Goal: Transaction & Acquisition: Book appointment/travel/reservation

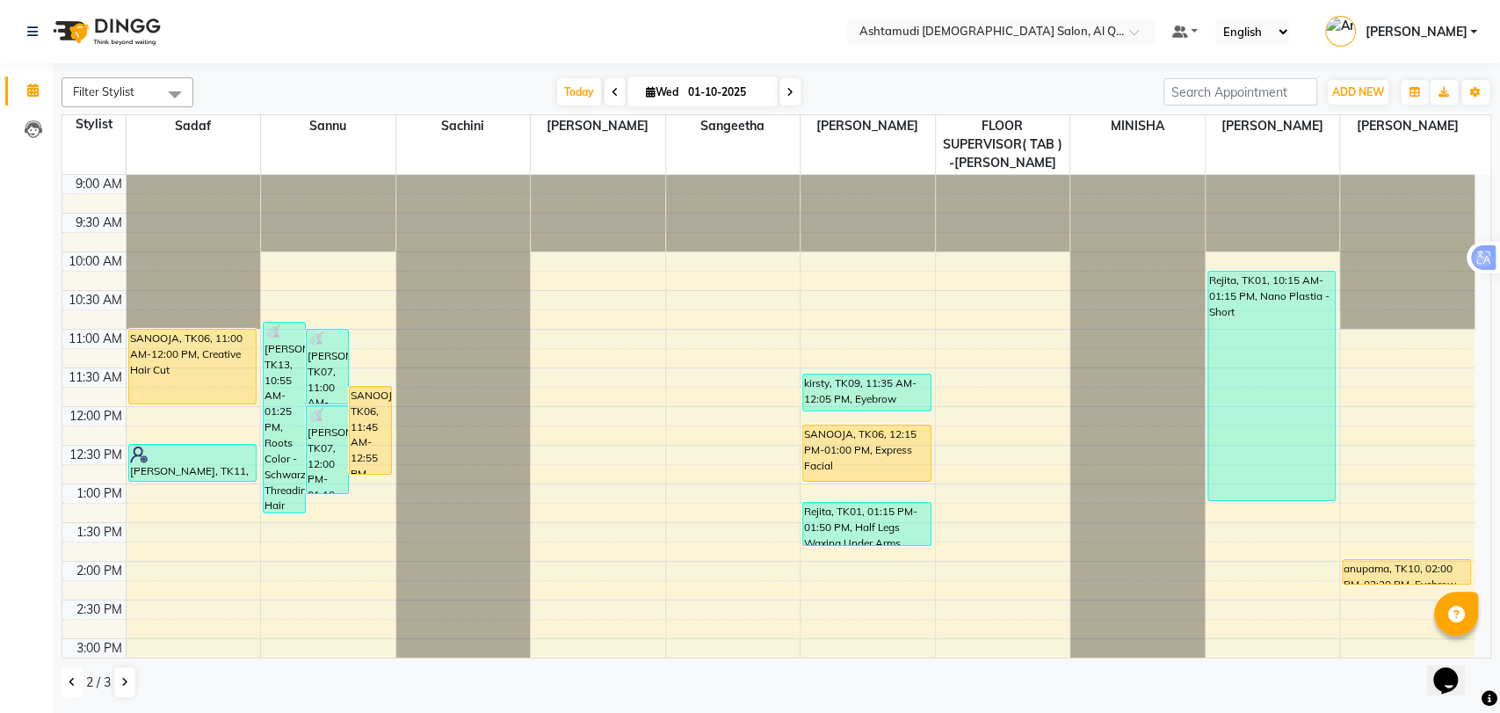
scroll to position [390, 0]
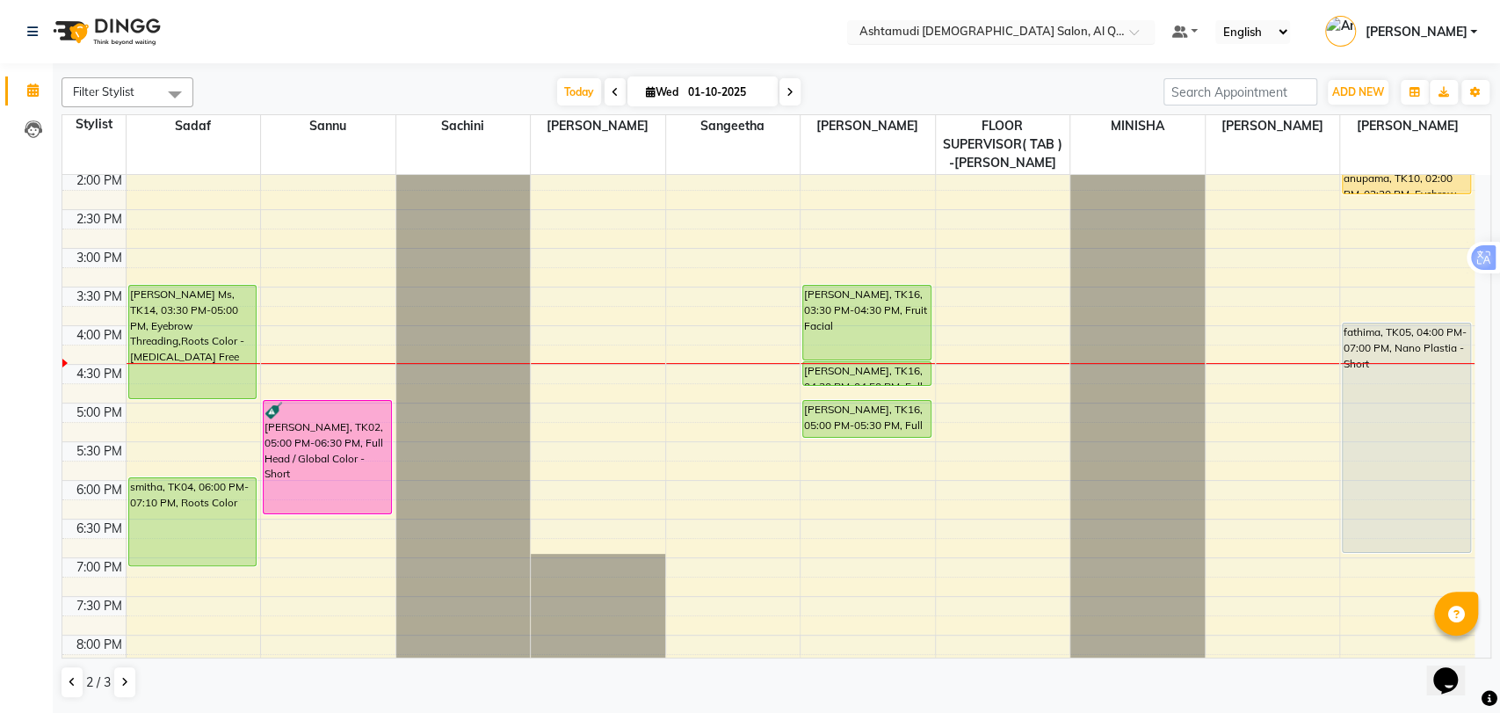
click at [996, 30] on input "text" at bounding box center [983, 34] width 255 height 18
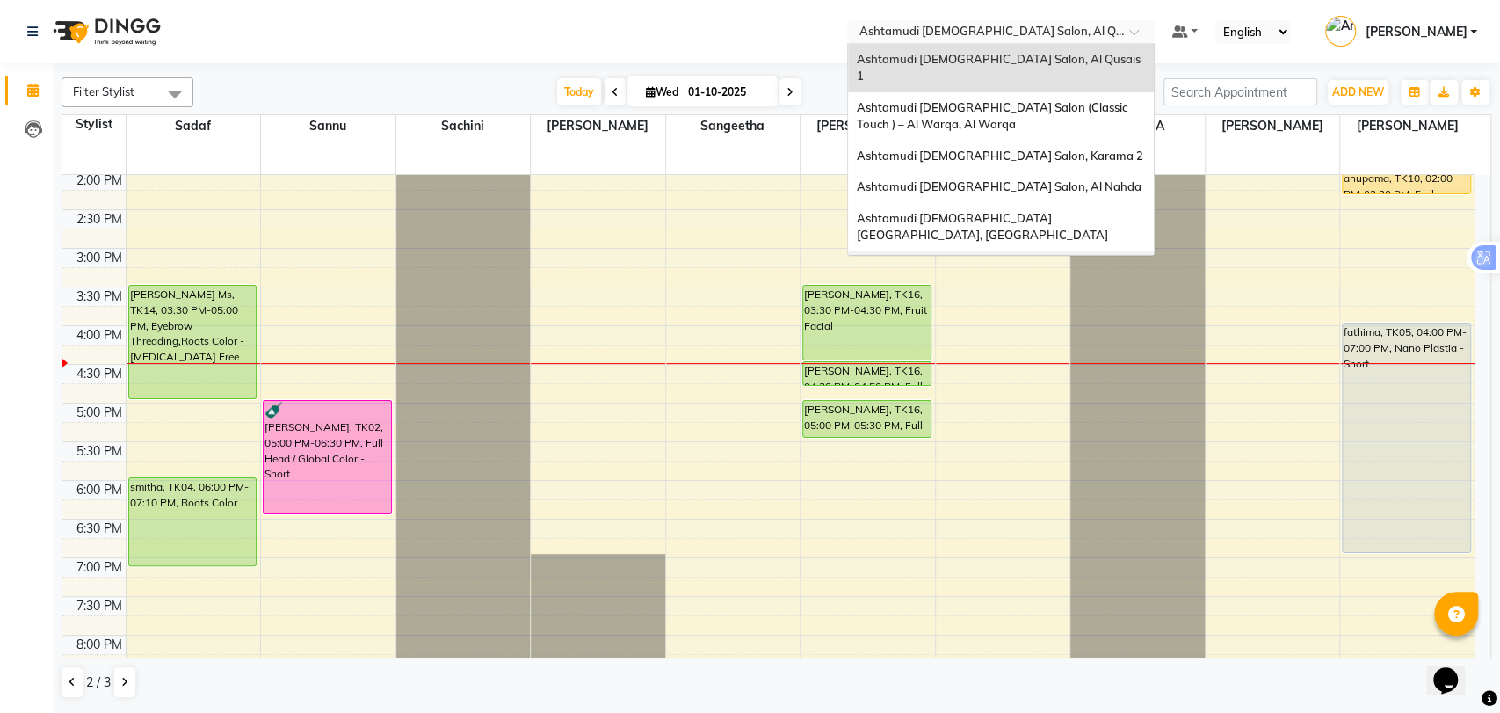
click at [1048, 251] on div "Ashtamudi [DEMOGRAPHIC_DATA] Salon - Al Karama, [GEOGRAPHIC_DATA] -[GEOGRAPHIC_…" at bounding box center [1001, 284] width 306 height 66
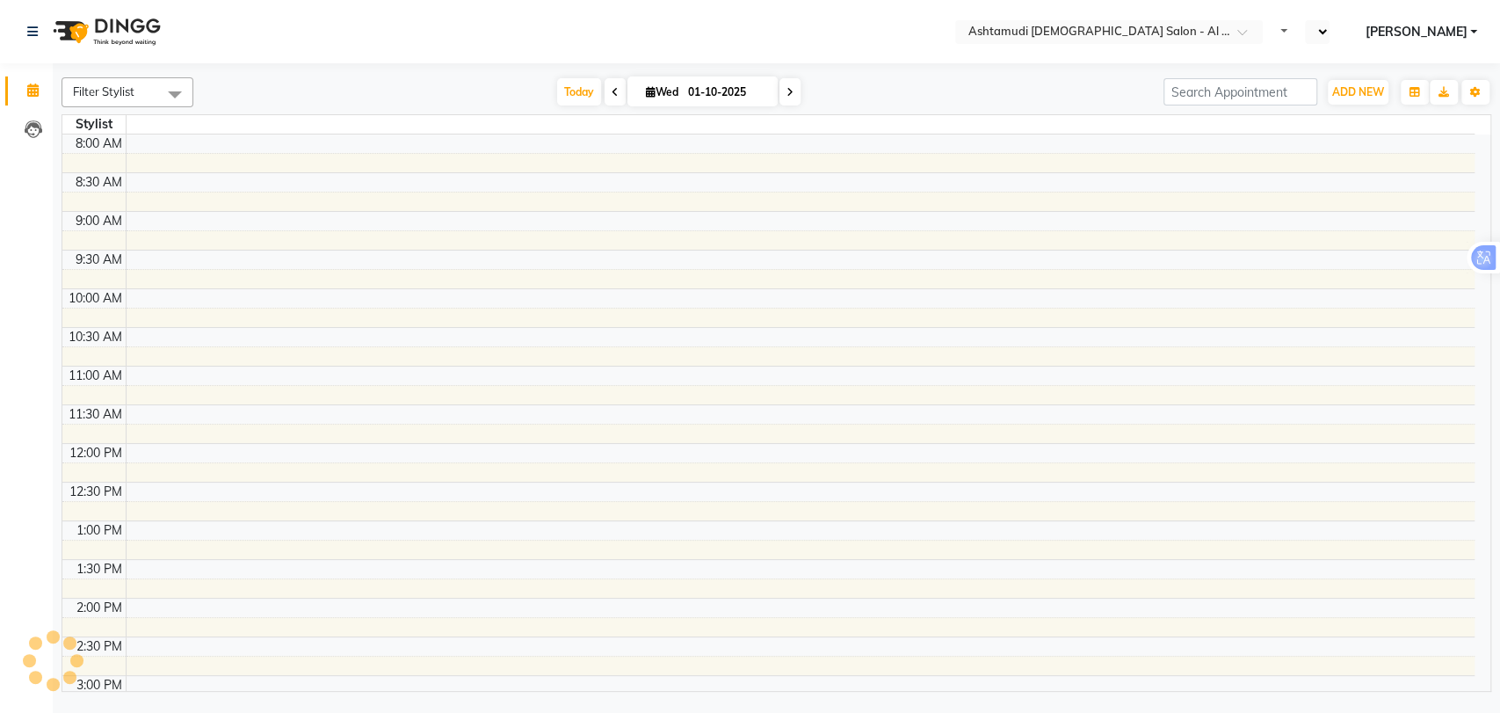
select select "en"
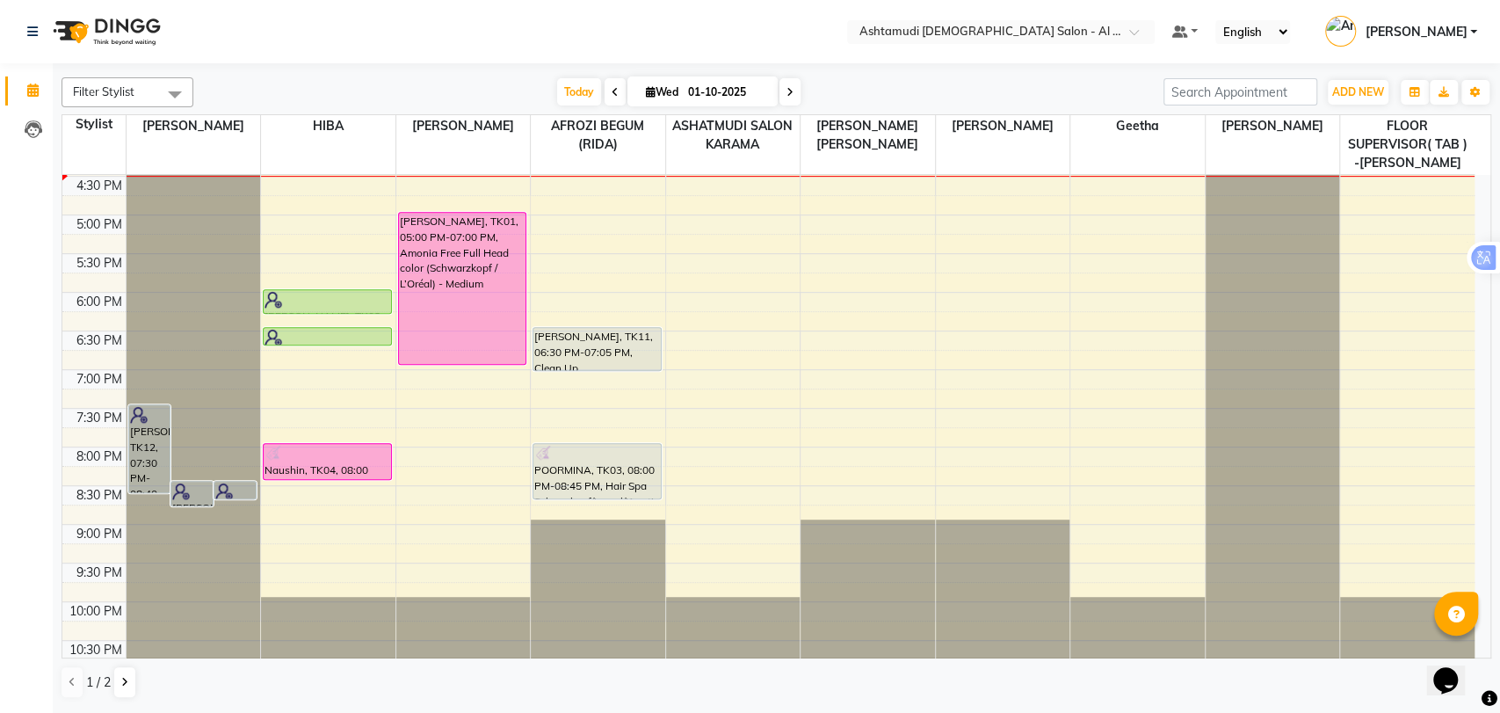
scroll to position [585, 0]
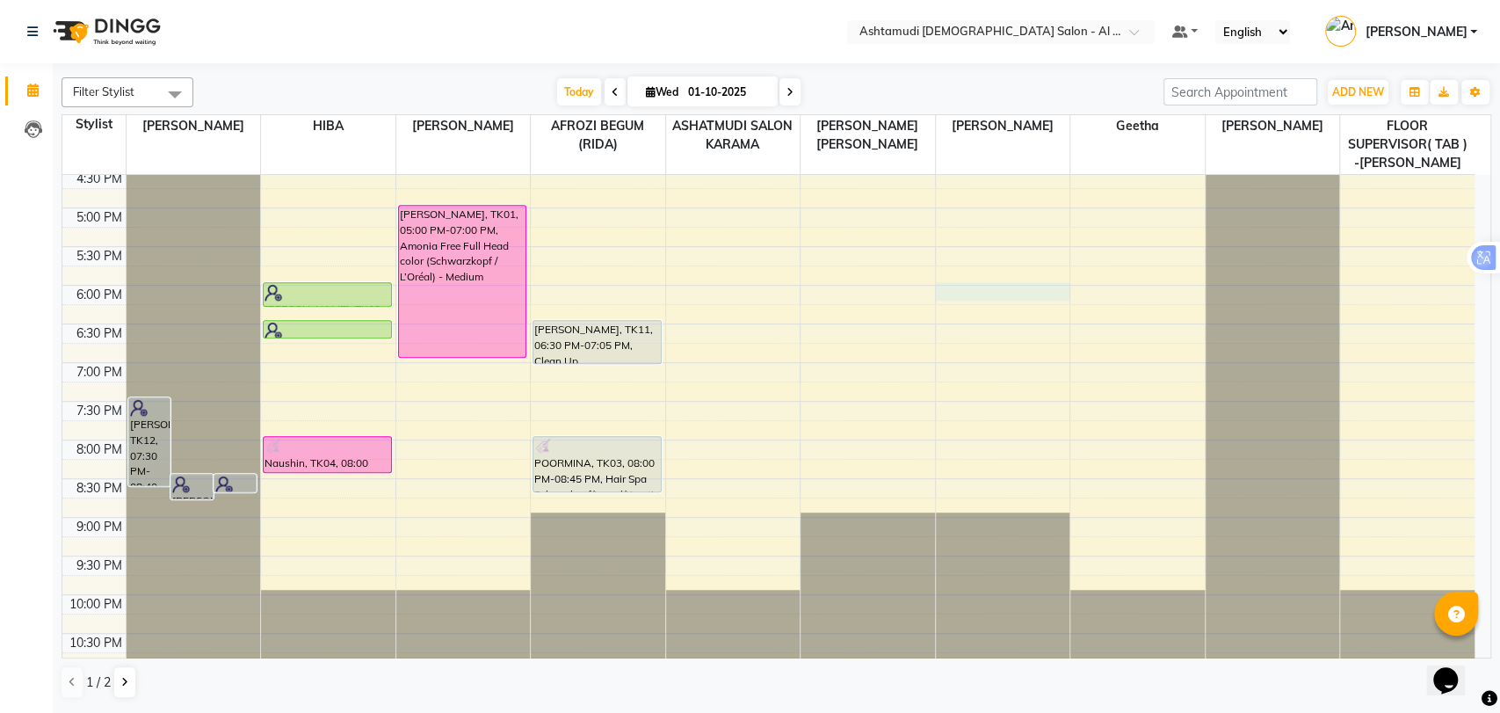
click at [986, 291] on div "9:00 AM 9:30 AM 10:00 AM 10:30 AM 11:00 AM 11:30 AM 12:00 PM 12:30 PM 1:00 PM 1…" at bounding box center [768, 131] width 1412 height 1082
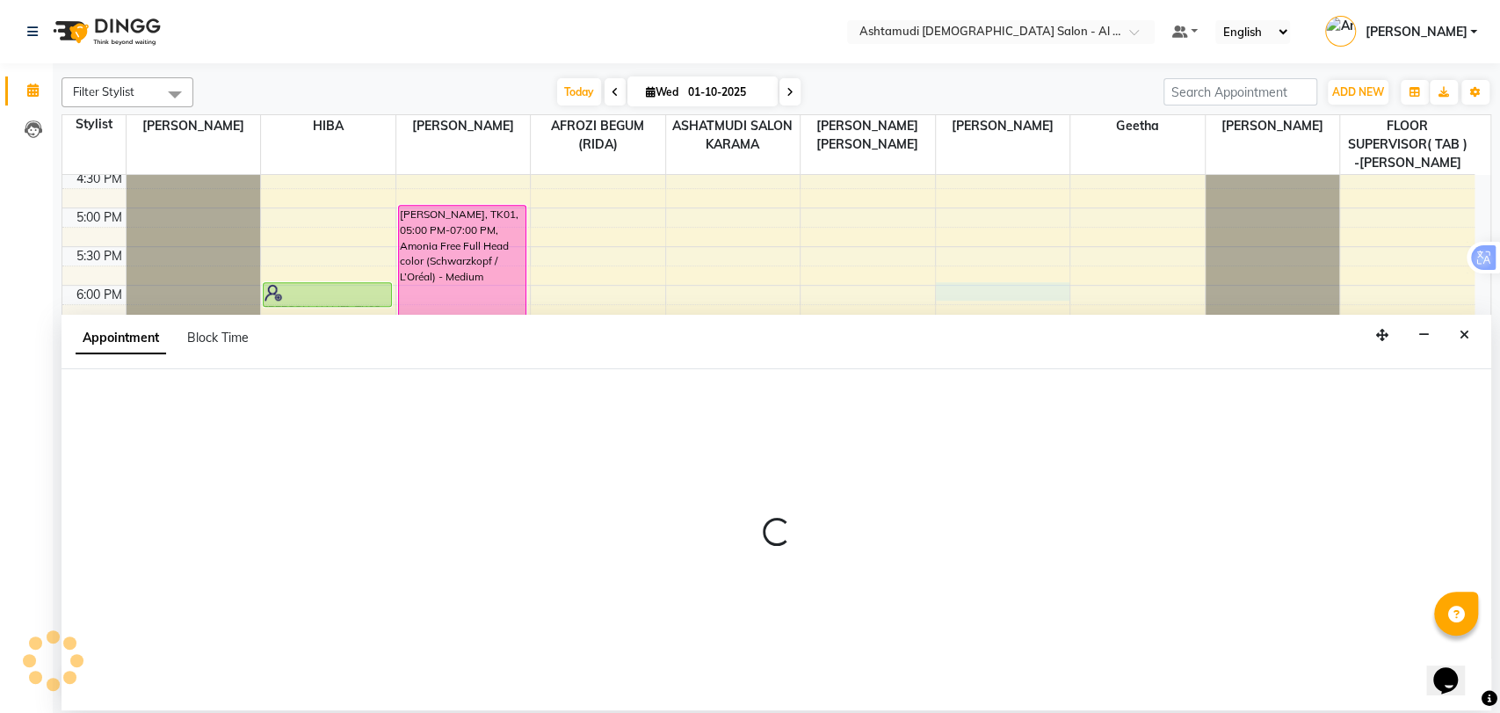
select select "68920"
select select "1080"
select select "tentative"
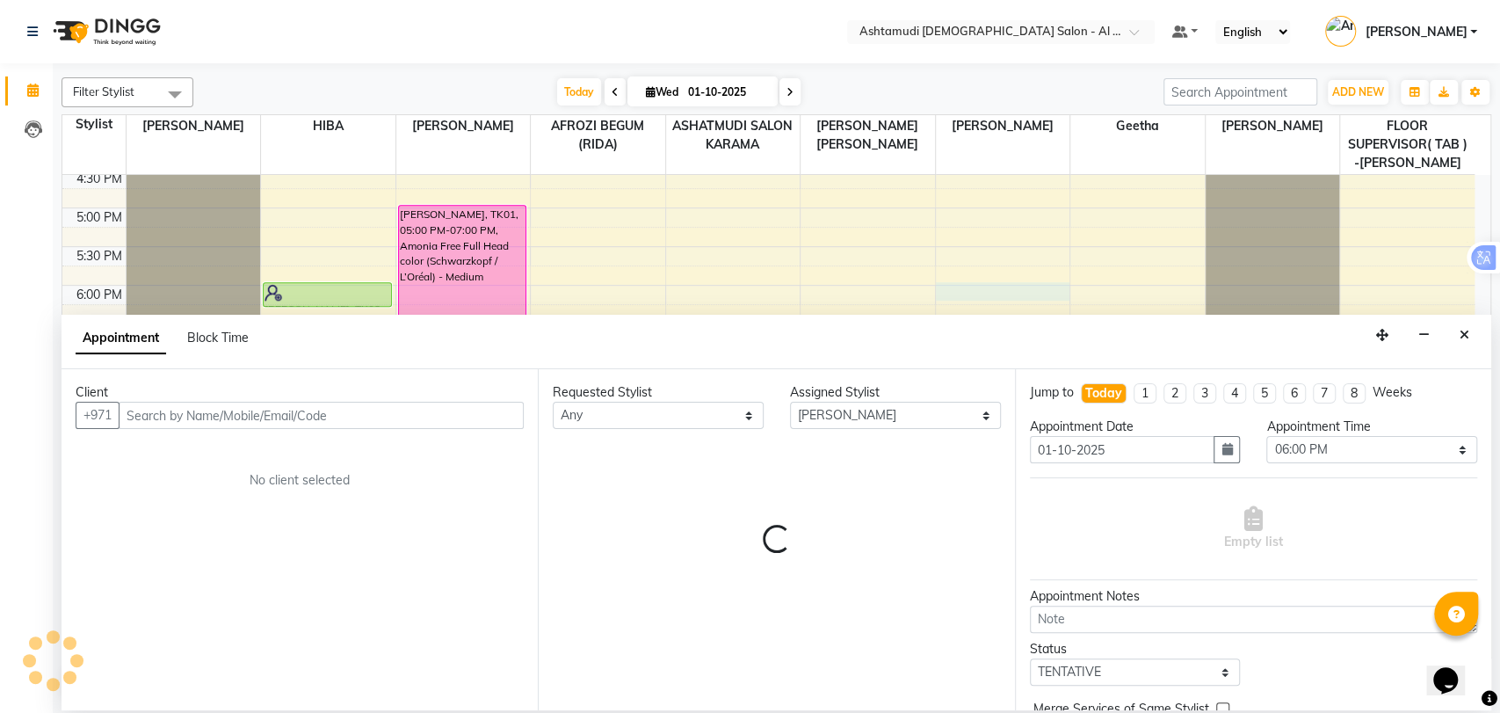
click at [402, 425] on input "text" at bounding box center [321, 415] width 405 height 27
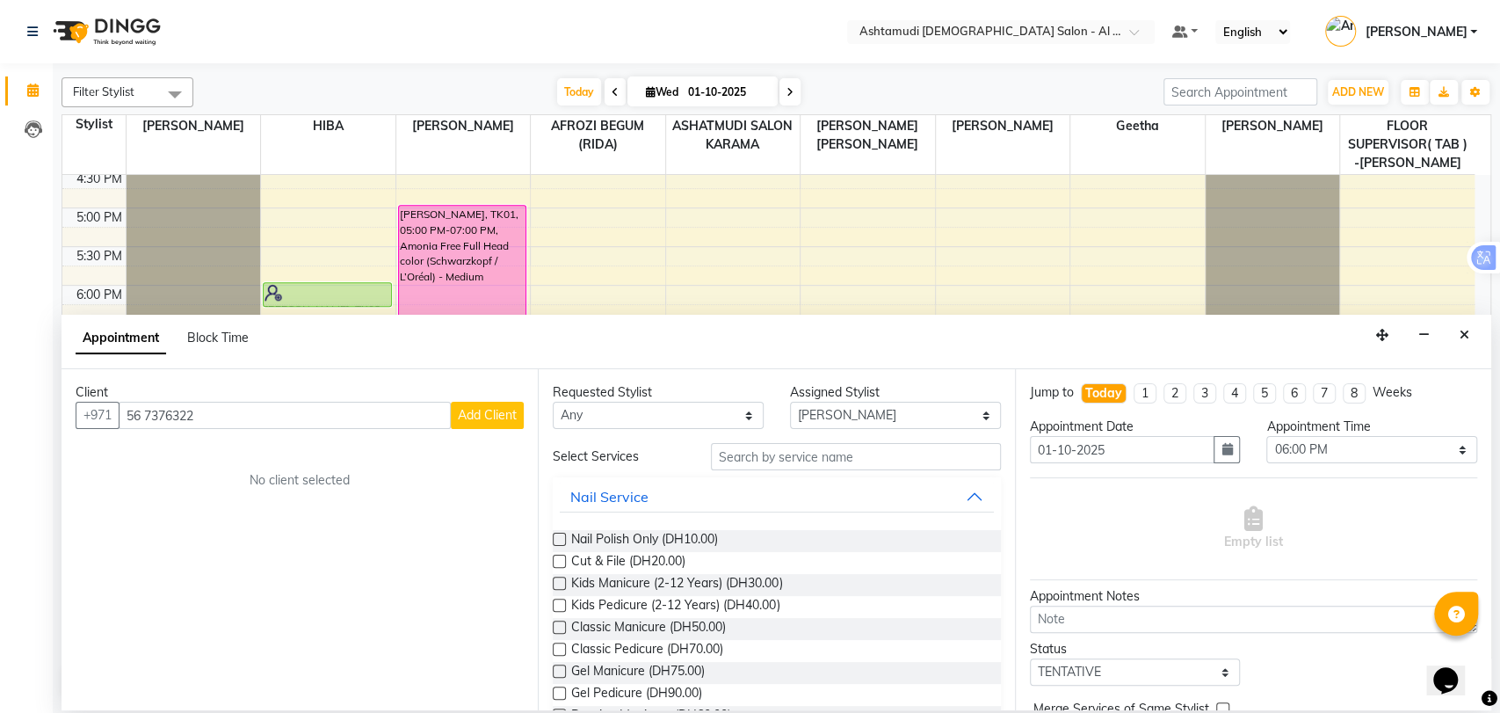
click at [147, 418] on input "56 7376322" at bounding box center [285, 415] width 332 height 27
type input "567376322"
click at [499, 412] on span "Add Client" at bounding box center [487, 415] width 59 height 16
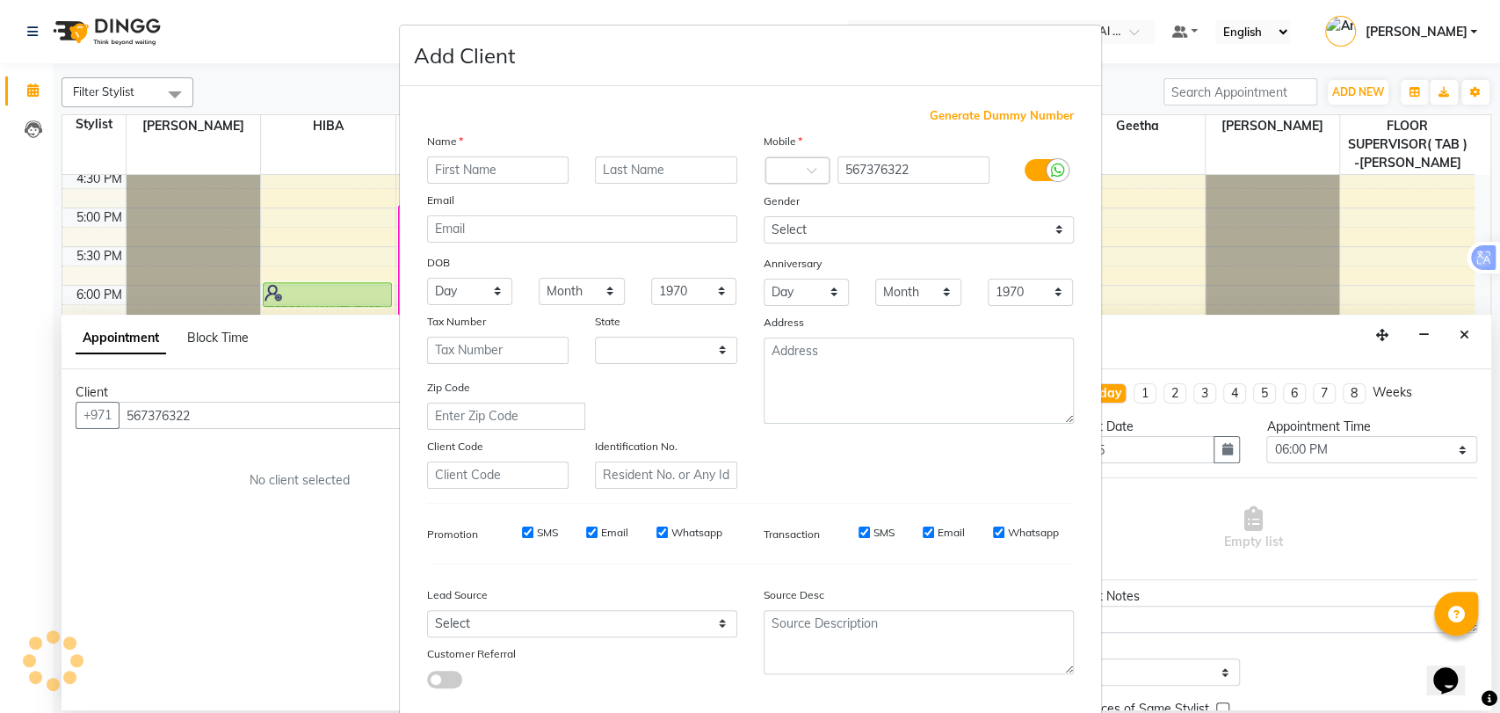
select select "3798"
click at [507, 178] on input "text" at bounding box center [498, 169] width 142 height 27
paste input "[PERSON_NAME]"
type input "[PERSON_NAME]"
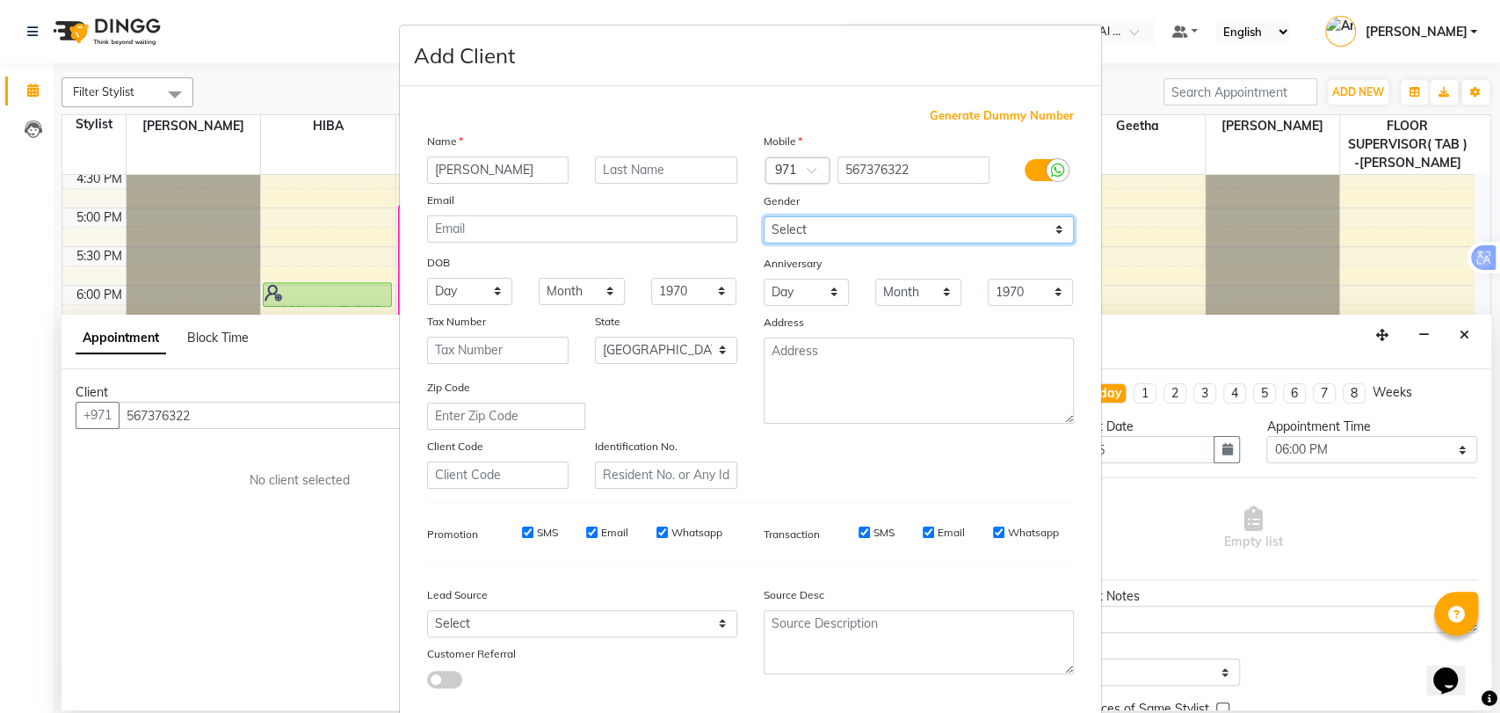
click at [820, 227] on select "Select [DEMOGRAPHIC_DATA] [DEMOGRAPHIC_DATA] Other Prefer Not To Say" at bounding box center [919, 229] width 310 height 27
select select "[DEMOGRAPHIC_DATA]"
click at [764, 216] on select "Select [DEMOGRAPHIC_DATA] [DEMOGRAPHIC_DATA] Other Prefer Not To Say" at bounding box center [919, 229] width 310 height 27
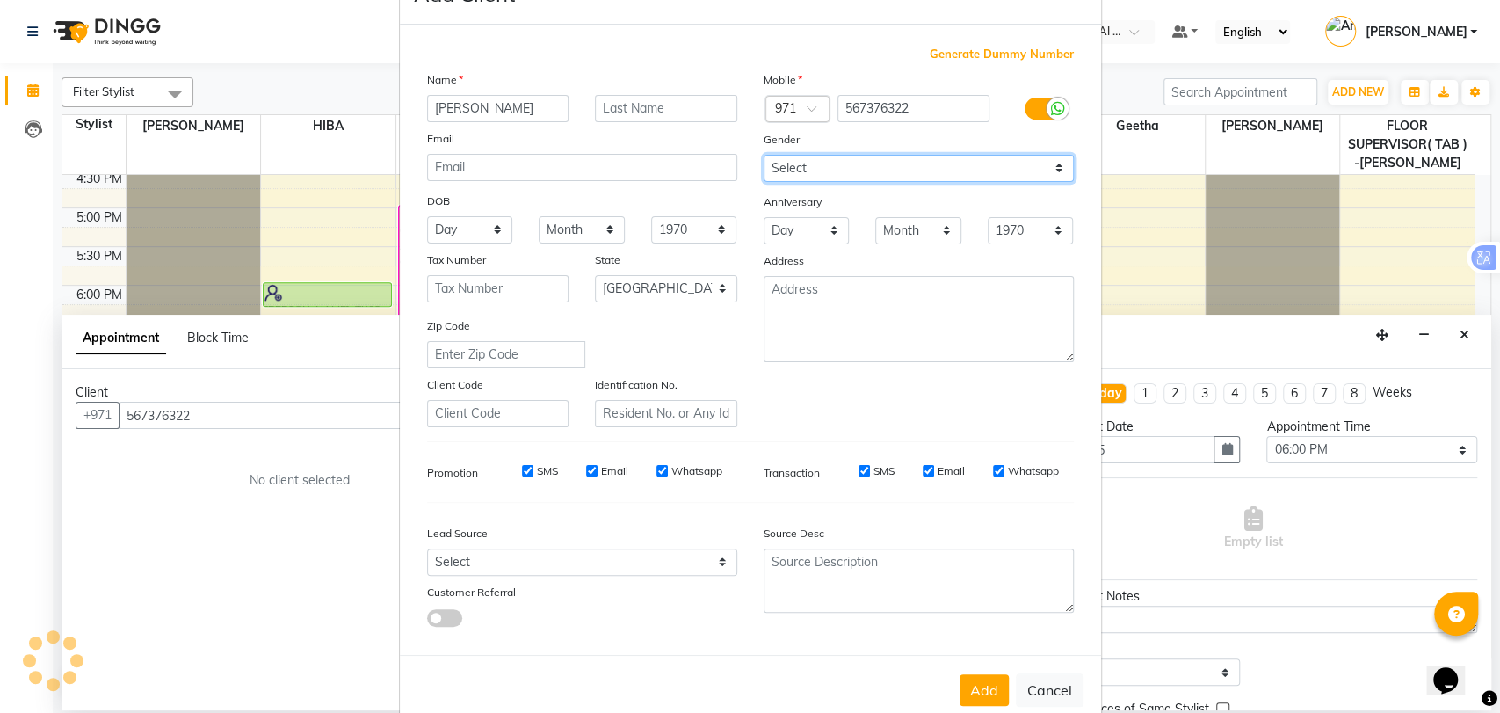
scroll to position [95, 0]
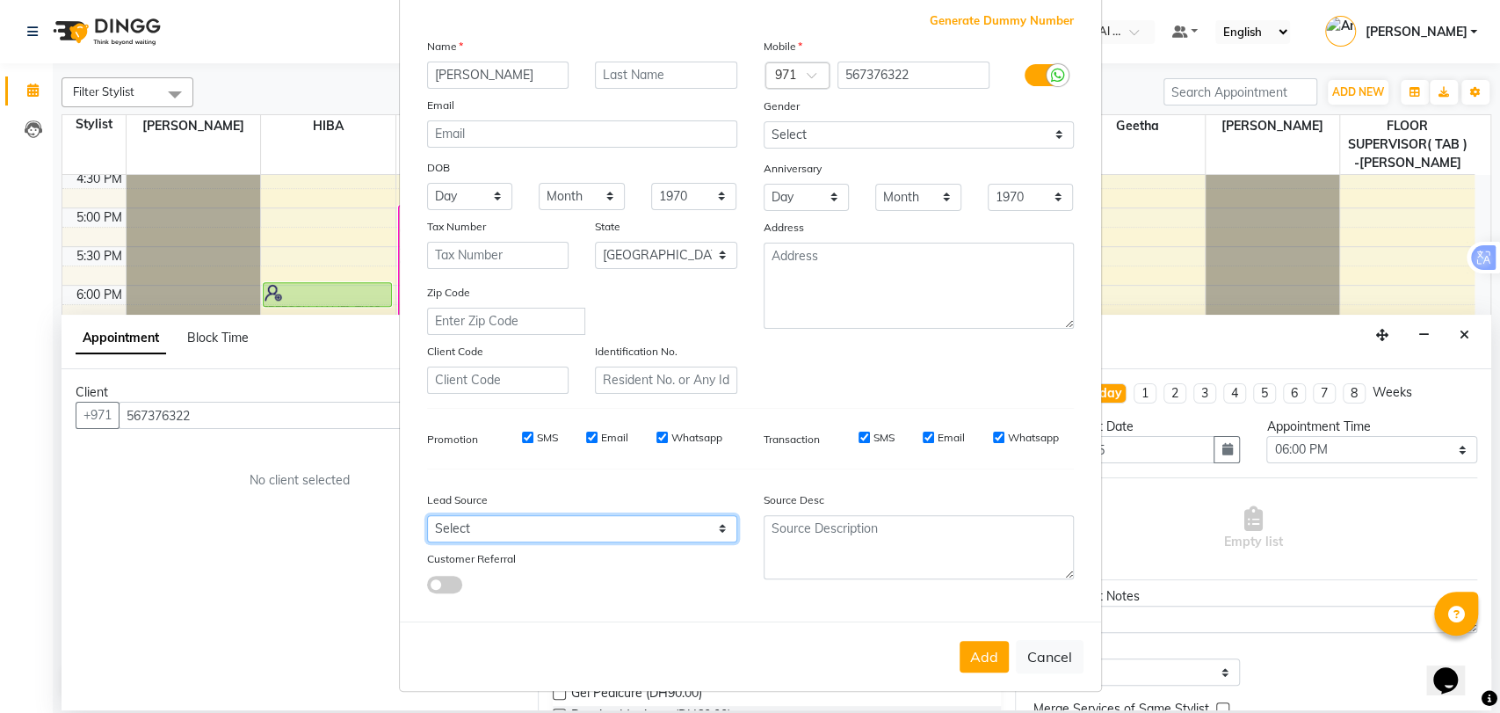
click at [525, 529] on select "Select Walk-in Referral Internet Friend Word of Mouth Advertisement Facebook Ju…" at bounding box center [582, 528] width 310 height 27
select select "47017"
click at [427, 515] on select "Select Walk-in Referral Internet Friend Word of Mouth Advertisement Facebook Ju…" at bounding box center [582, 528] width 310 height 27
click at [977, 649] on button "Add" at bounding box center [984, 657] width 49 height 32
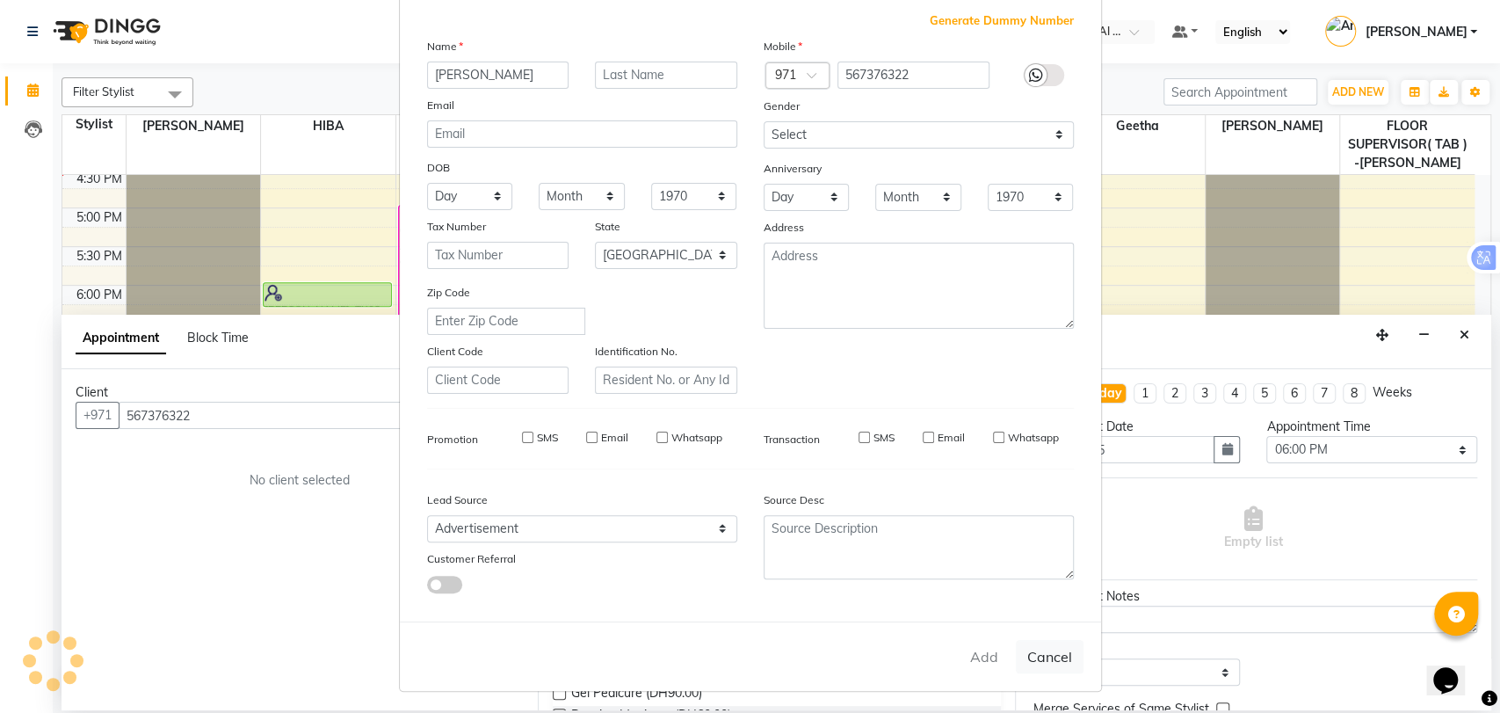
type input "56*****22"
select select
select select "null"
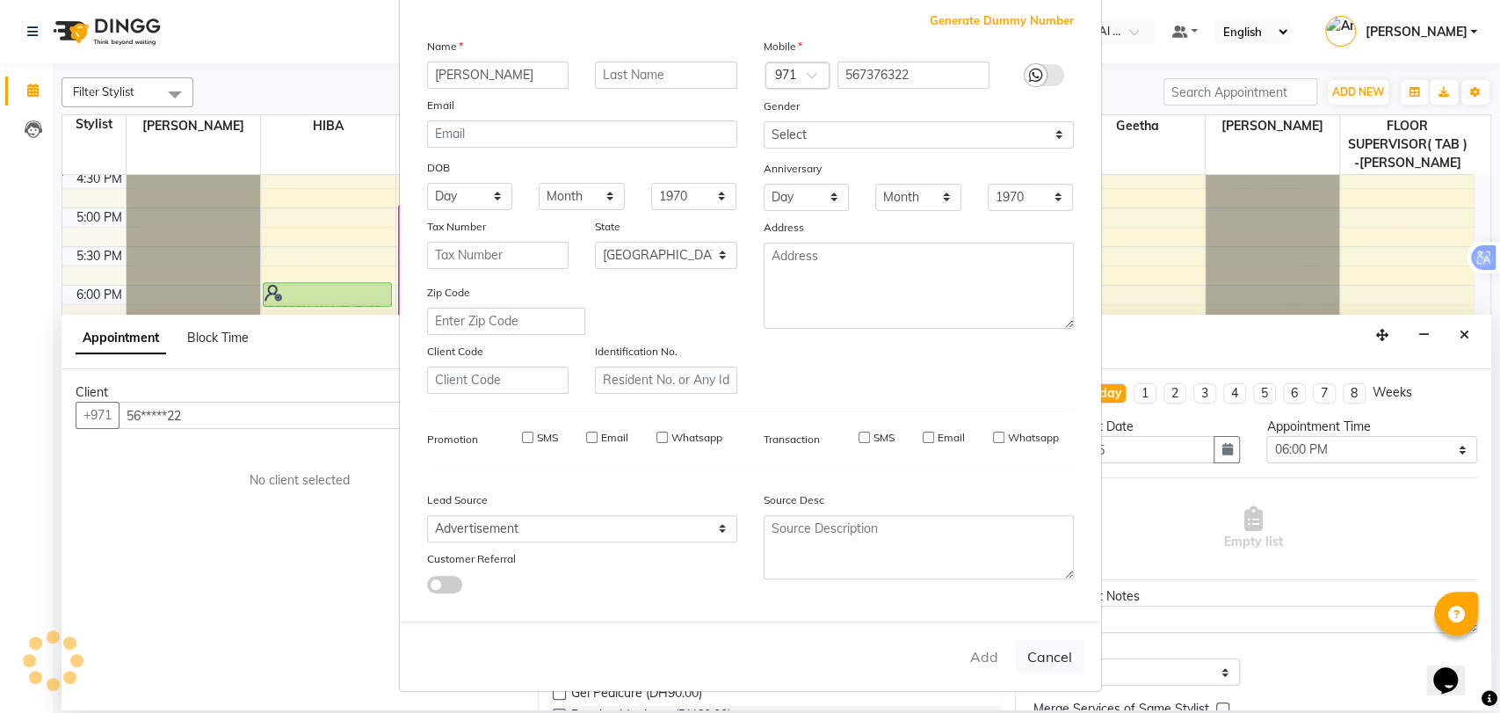
select select
checkbox input "false"
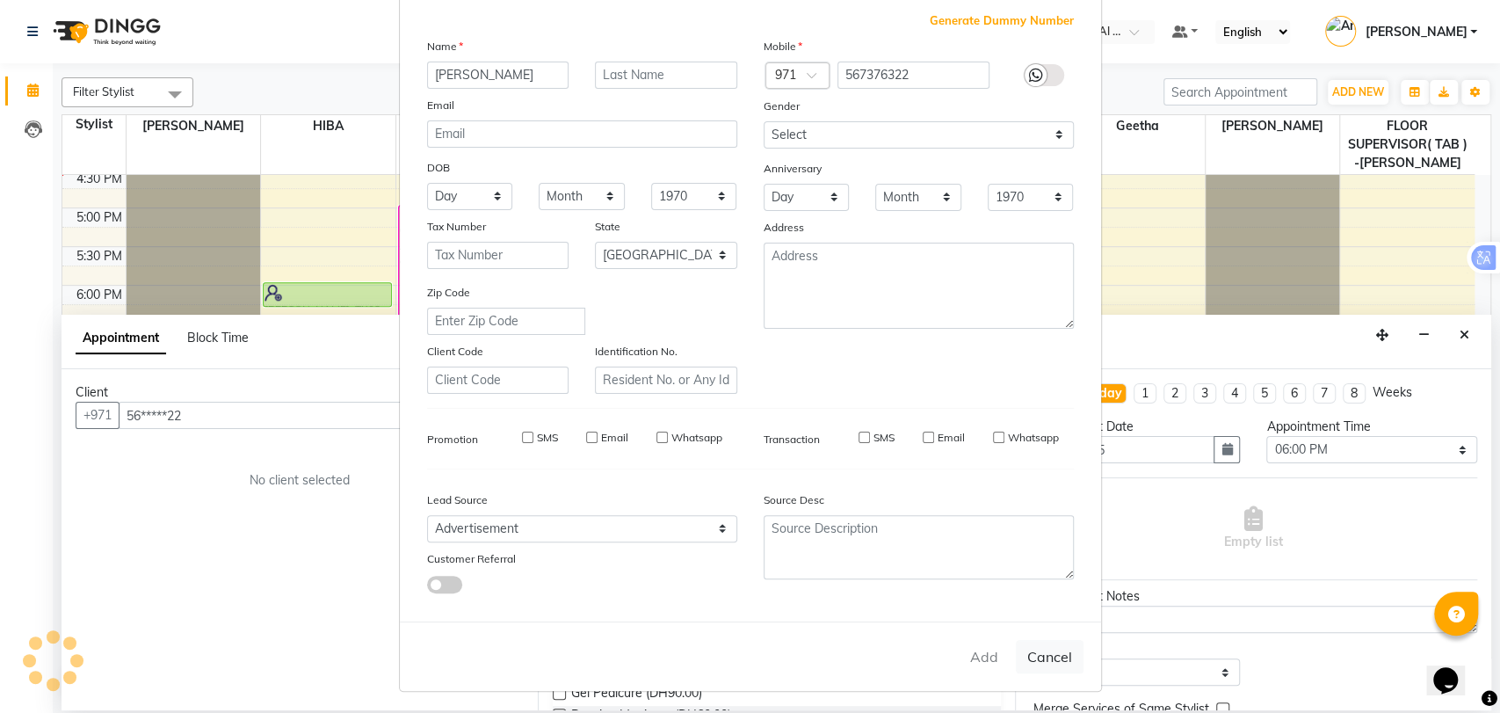
checkbox input "false"
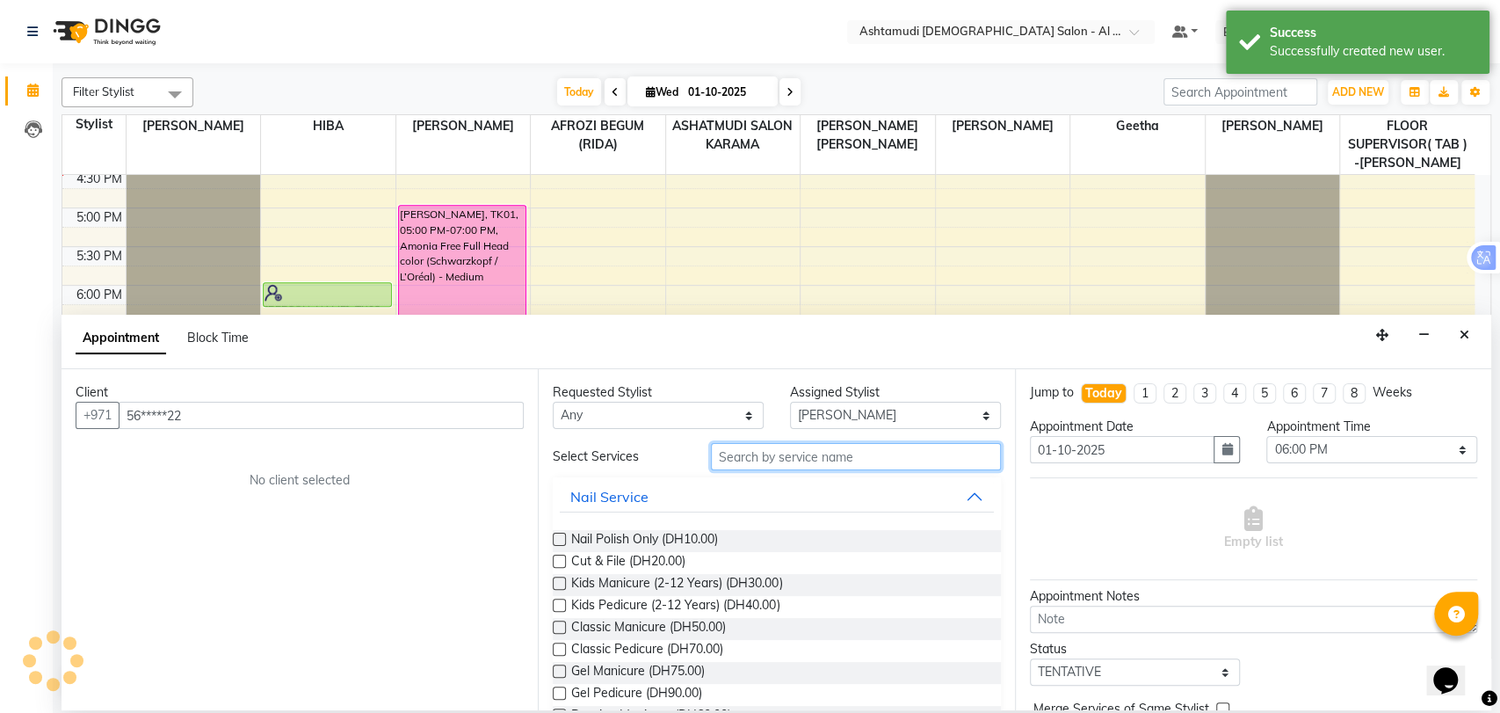
click at [845, 448] on input "text" at bounding box center [856, 456] width 290 height 27
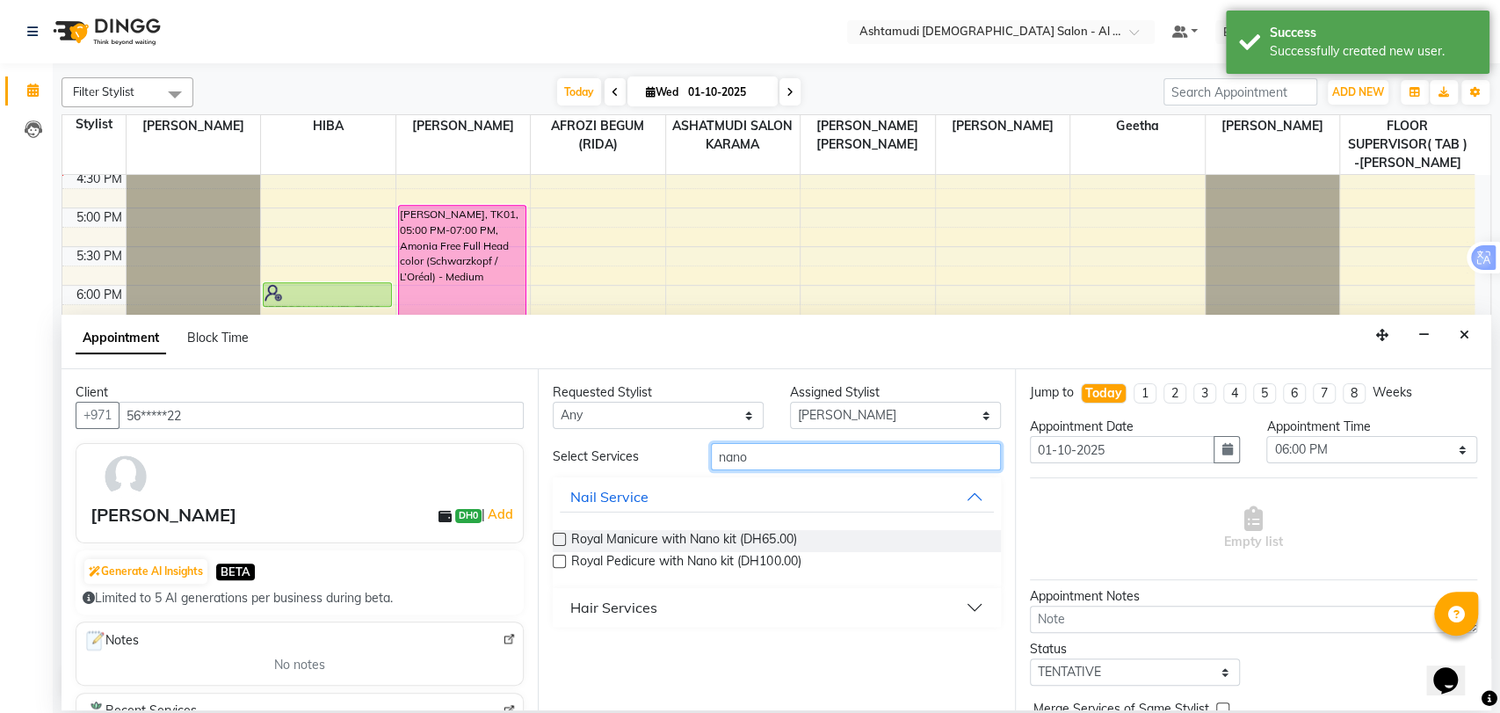
type input "nano"
click at [699, 611] on button "Hair Services" at bounding box center [776, 608] width 433 height 32
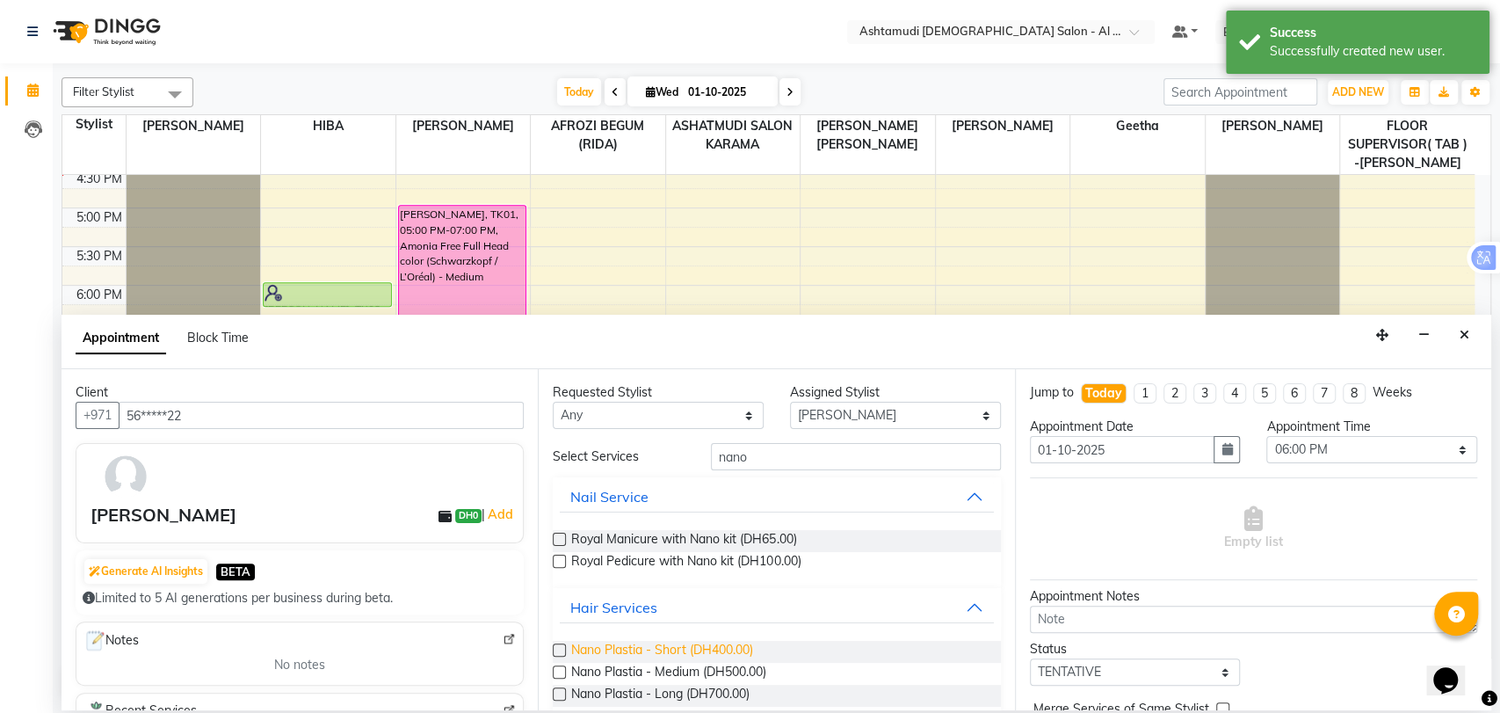
click at [639, 650] on span "Nano Plastia - Short (DH400.00)" at bounding box center [662, 652] width 182 height 22
checkbox input "false"
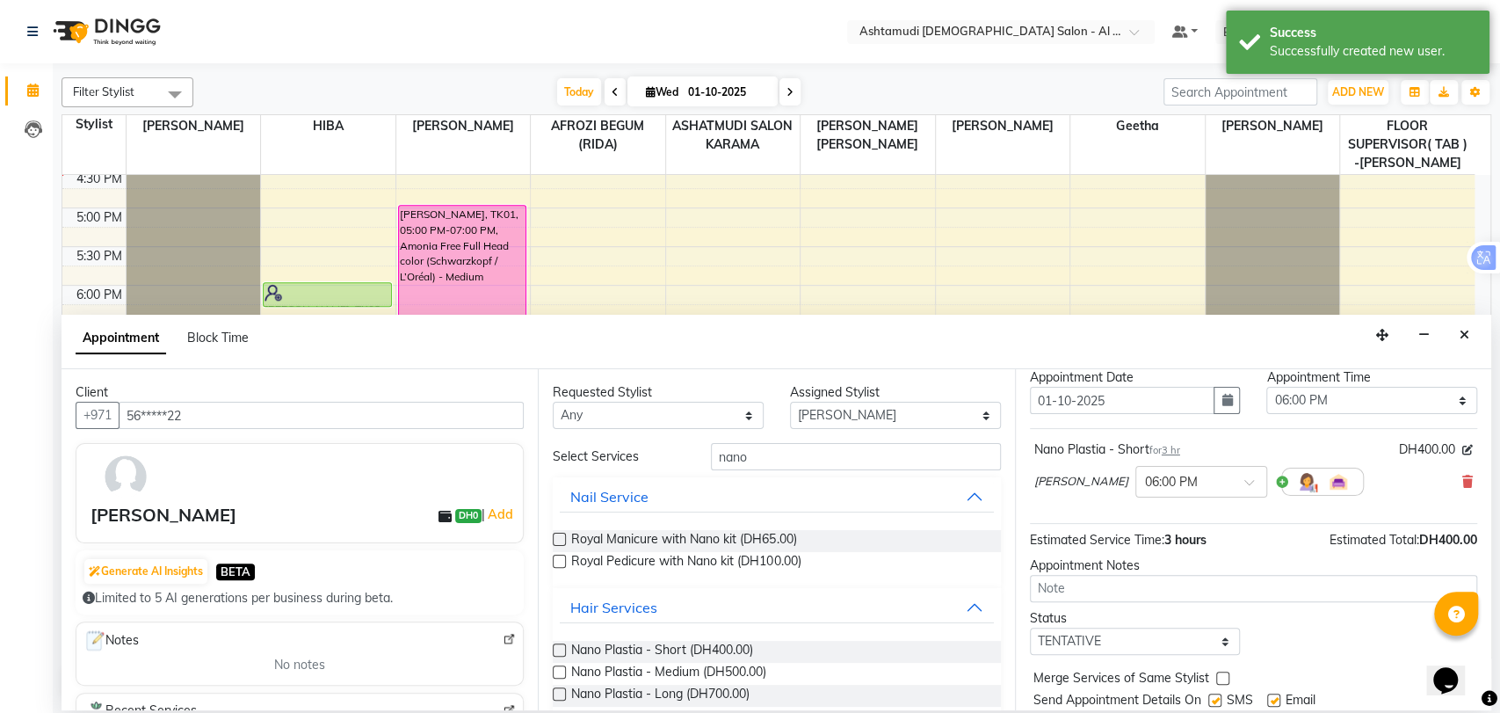
scroll to position [0, 0]
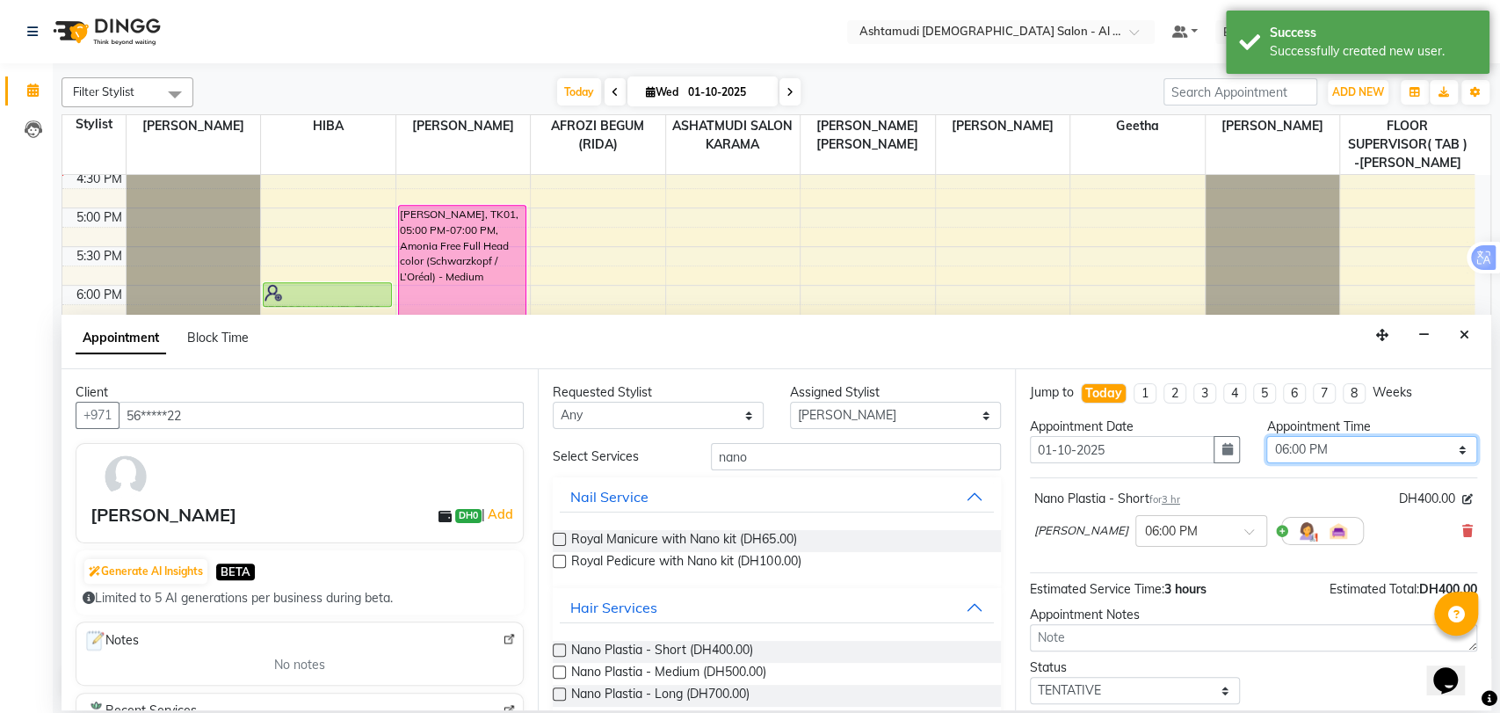
click at [1355, 452] on select "Select 10:00 AM 10:30 AM 11:00 AM 11:30 AM 12:00 PM 12:30 PM 01:00 PM 01:30 PM …" at bounding box center [1372, 449] width 211 height 27
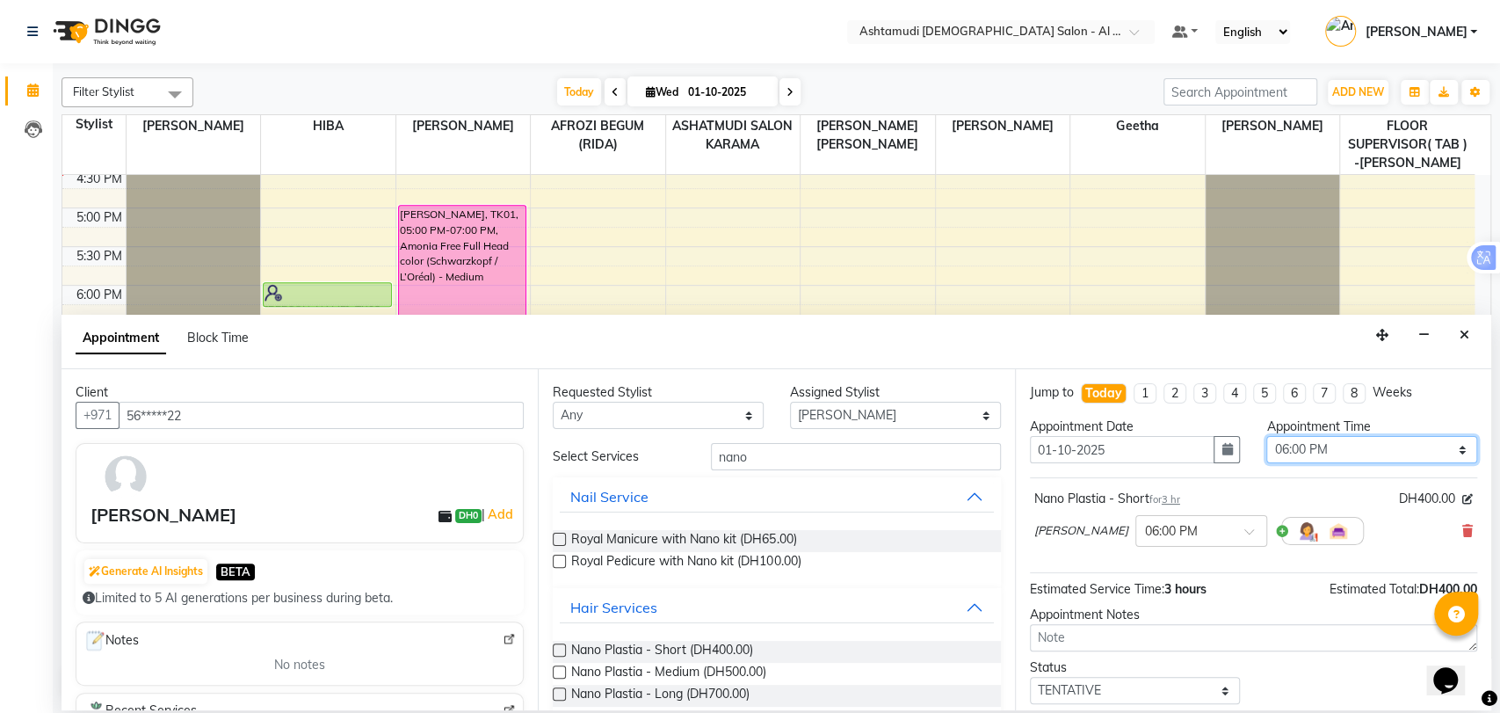
select select "1050"
click at [1267, 436] on select "Select 10:00 AM 10:30 AM 11:00 AM 11:30 AM 12:00 PM 12:30 PM 01:00 PM 01:30 PM …" at bounding box center [1372, 449] width 211 height 27
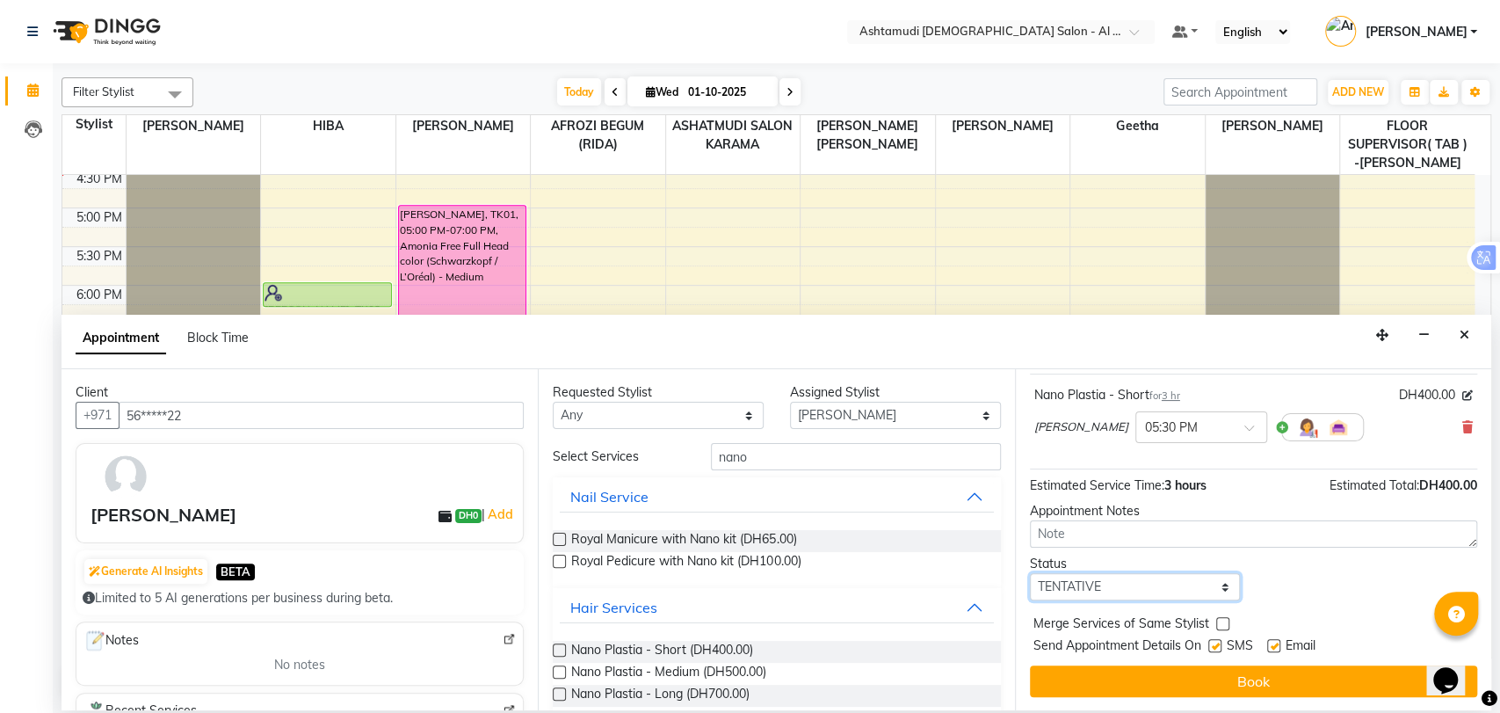
click at [1102, 585] on select "Select TENTATIVE CONFIRM CHECK-IN UPCOMING" at bounding box center [1135, 586] width 211 height 27
select select "upcoming"
click at [1030, 573] on select "Select TENTATIVE CONFIRM CHECK-IN UPCOMING" at bounding box center [1135, 586] width 211 height 27
click at [1157, 656] on span "Send Appointment Details On" at bounding box center [1118, 647] width 168 height 22
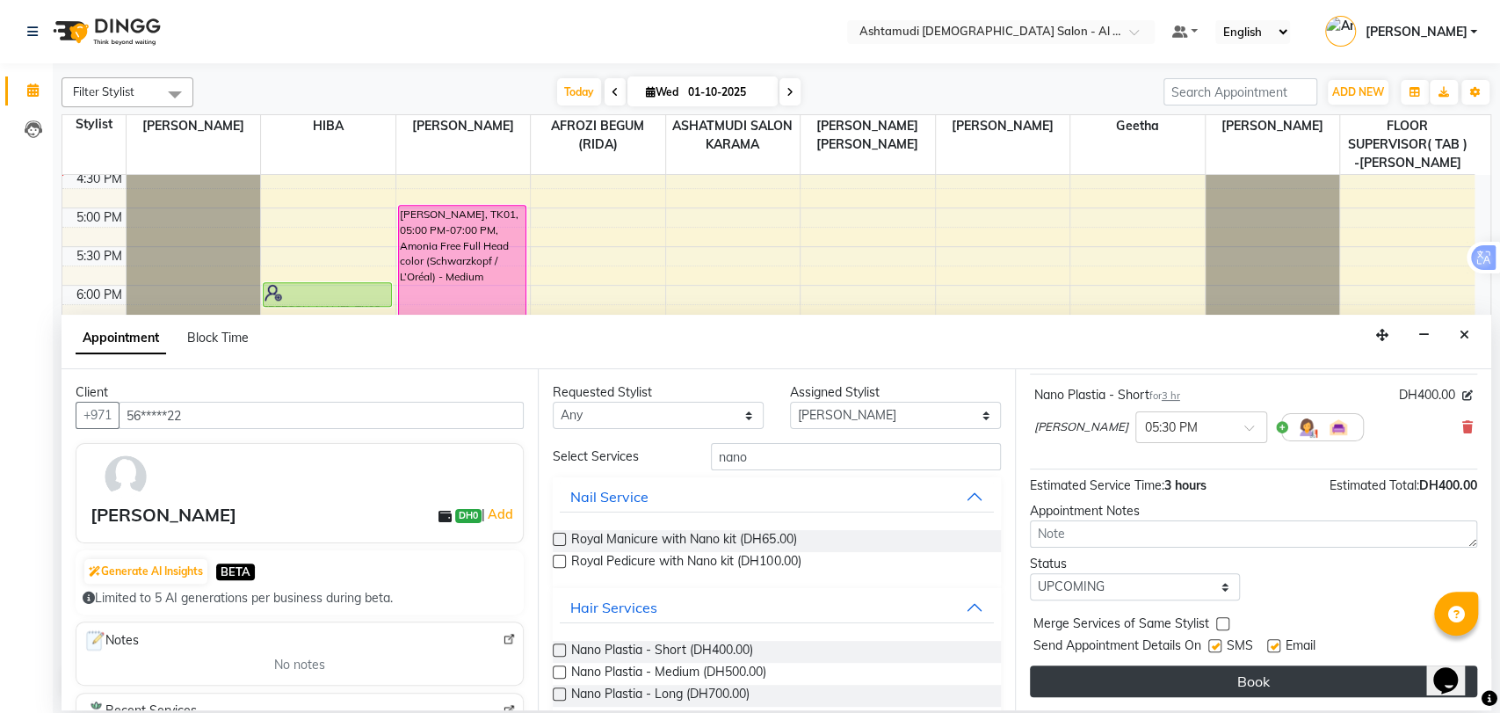
click at [1167, 672] on button "Book" at bounding box center [1253, 681] width 447 height 32
